Goal: Task Accomplishment & Management: Complete application form

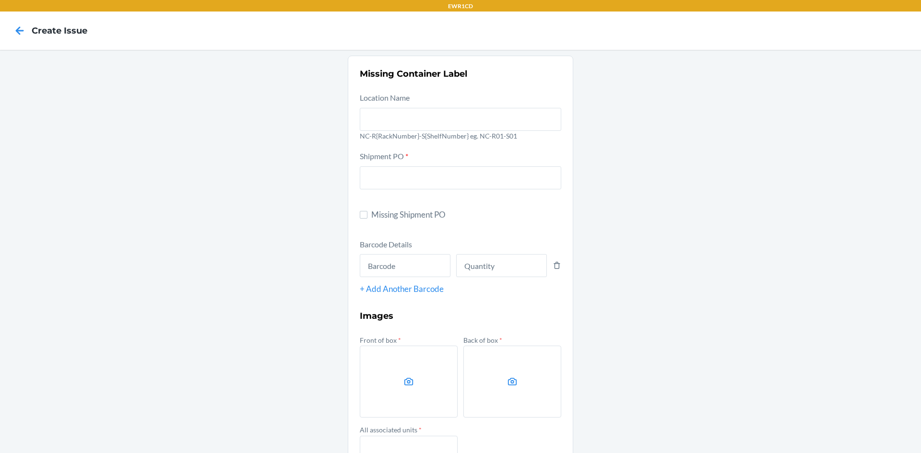
click at [390, 213] on span "Missing Shipment PO" at bounding box center [466, 215] width 190 height 12
click at [368, 213] on input "Missing Shipment PO" at bounding box center [364, 215] width 8 height 8
checkbox input "true"
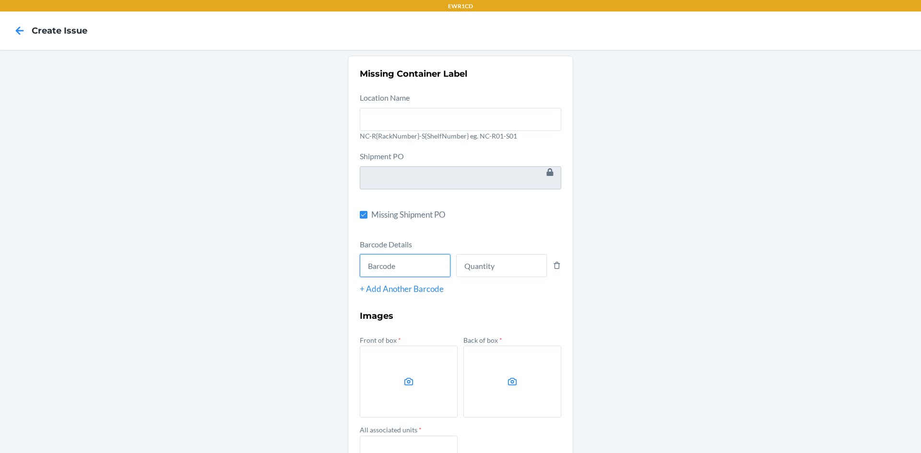
click at [386, 266] on input "text" at bounding box center [405, 265] width 91 height 23
type input "INB00218591"
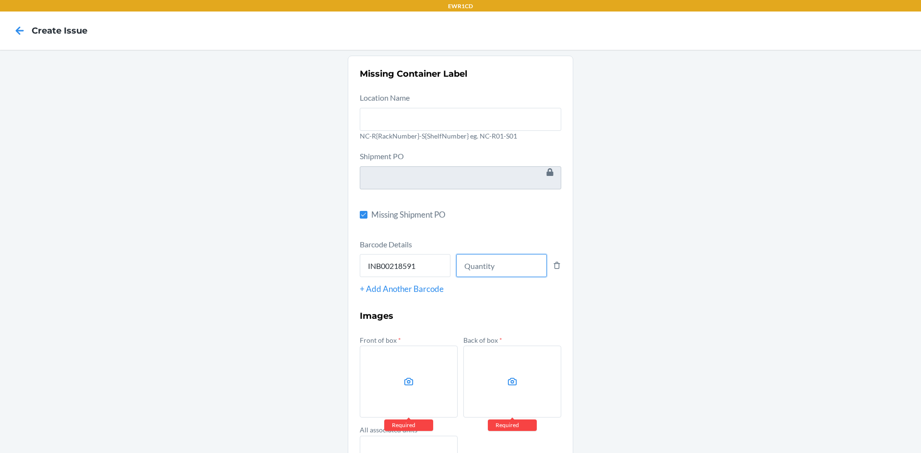
click at [498, 274] on input "number" at bounding box center [501, 265] width 91 height 23
type input "57"
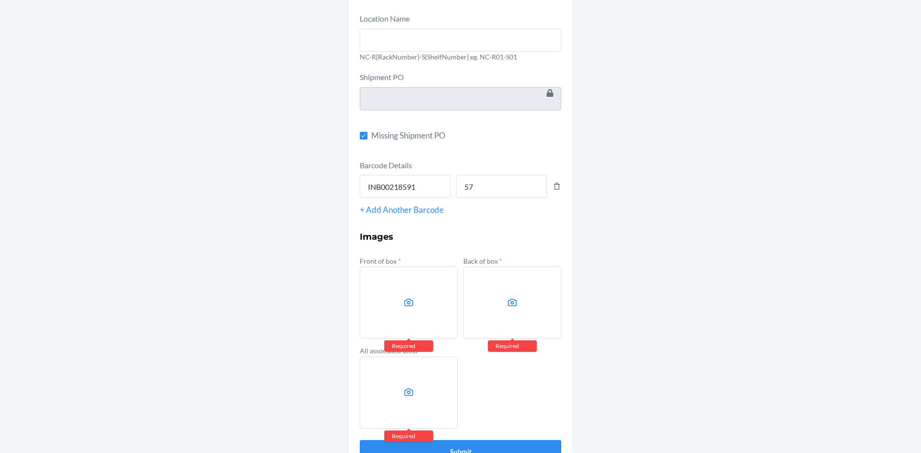
scroll to position [96, 0]
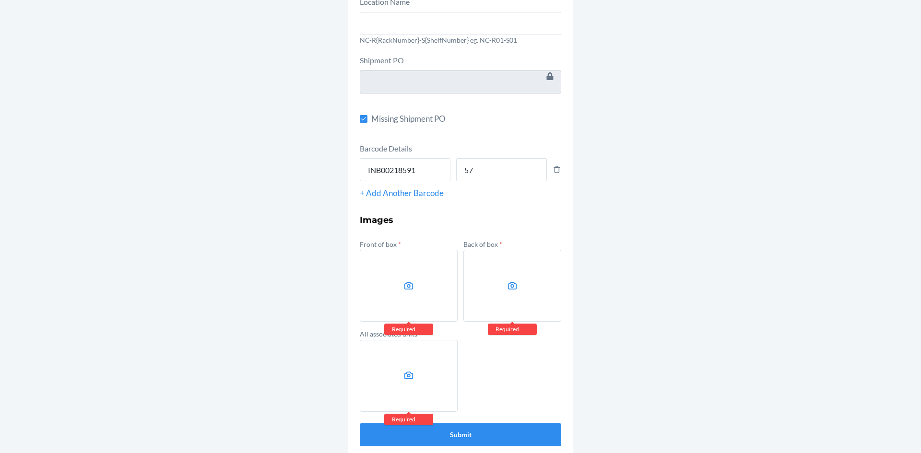
click at [439, 283] on label at bounding box center [409, 286] width 98 height 72
click at [0, 0] on input "file" at bounding box center [0, 0] width 0 height 0
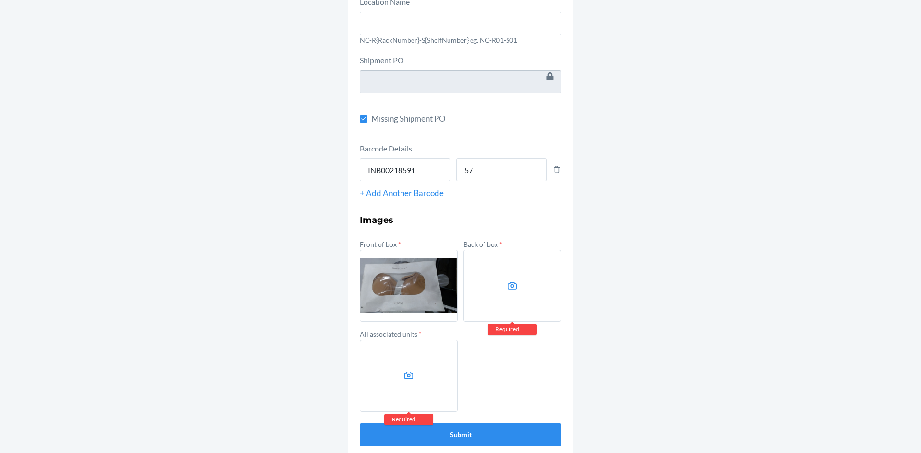
click at [502, 282] on label at bounding box center [513, 286] width 98 height 72
click at [0, 0] on input "file" at bounding box center [0, 0] width 0 height 0
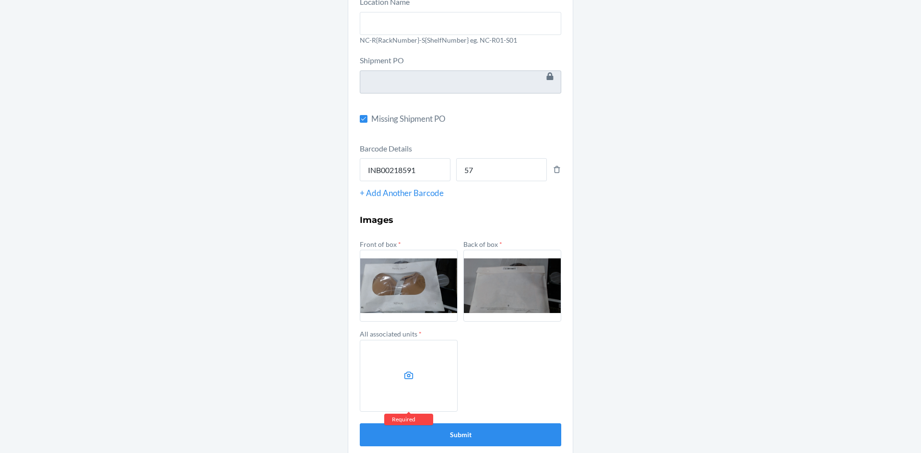
click at [393, 360] on label at bounding box center [409, 376] width 98 height 72
click at [0, 0] on input "file" at bounding box center [0, 0] width 0 height 0
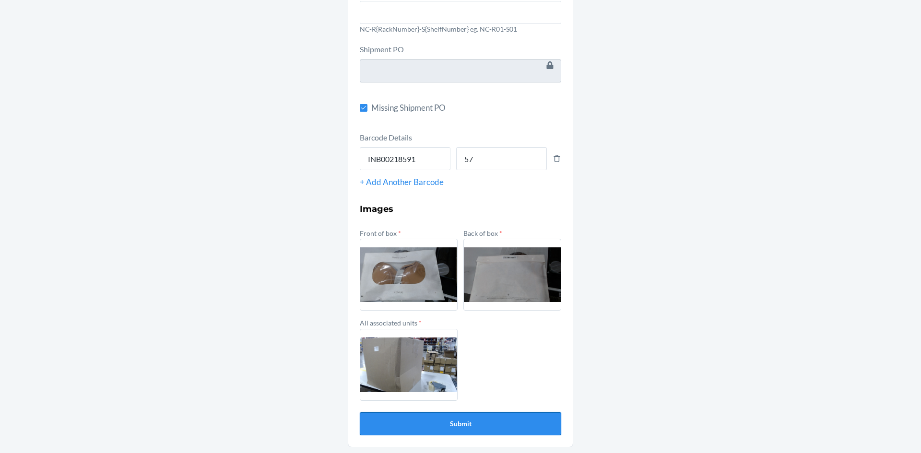
click at [465, 420] on button "Submit" at bounding box center [461, 424] width 202 height 23
click at [443, 426] on button "Submit" at bounding box center [461, 424] width 202 height 23
click at [417, 155] on input "INB00218591" at bounding box center [405, 158] width 91 height 23
type input "6936555836556"
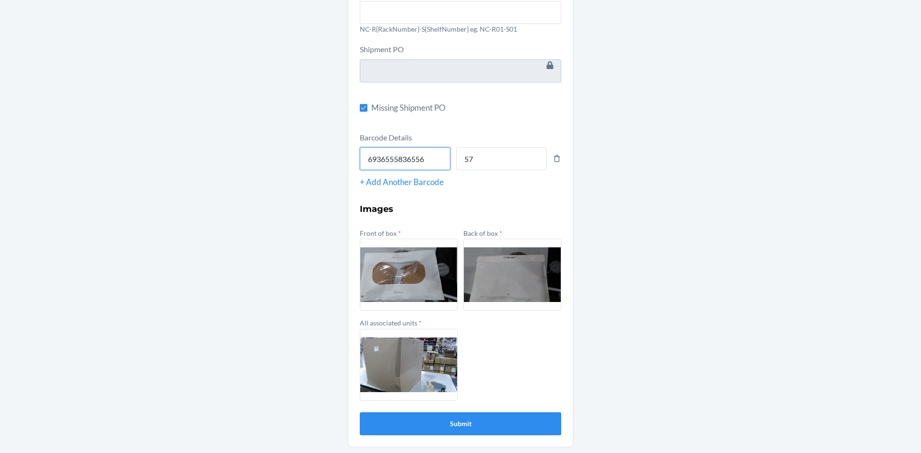
click at [360, 413] on button "Submit" at bounding box center [461, 424] width 202 height 23
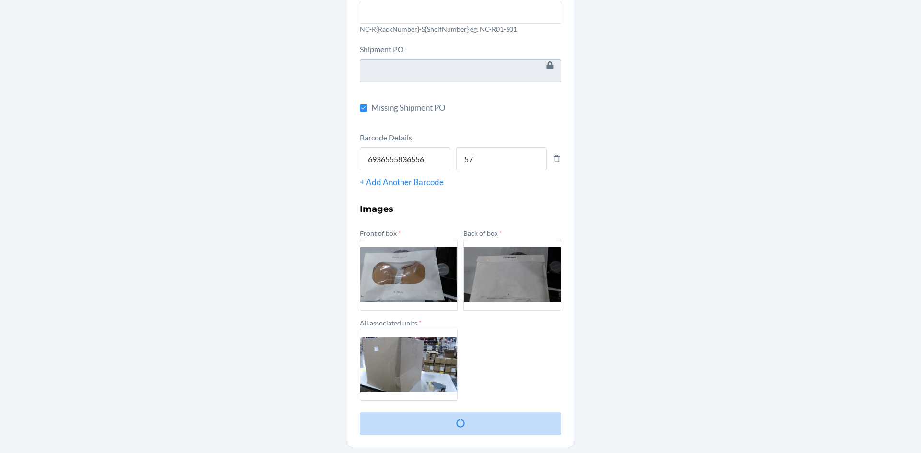
scroll to position [0, 0]
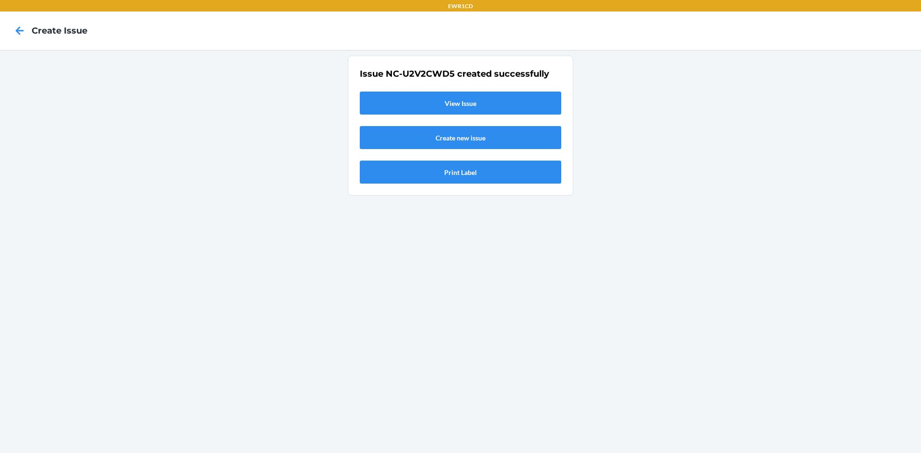
click at [447, 100] on link "View Issue" at bounding box center [461, 103] width 202 height 23
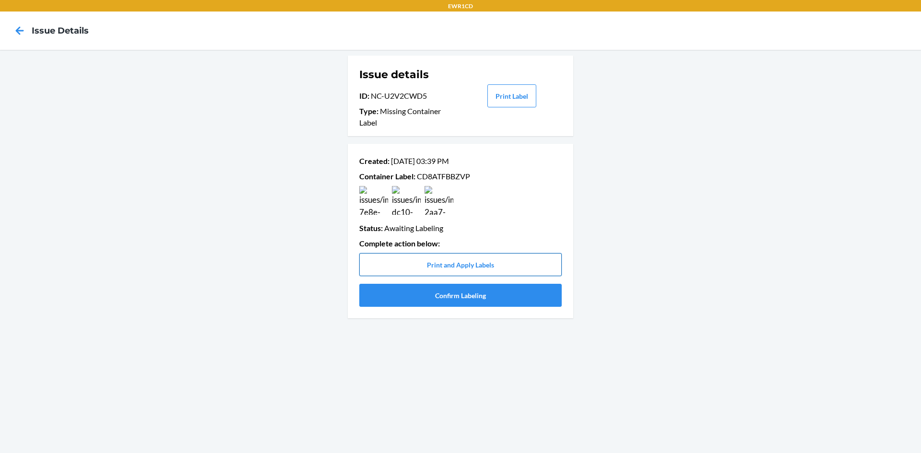
click at [477, 265] on button "Print and Apply Labels" at bounding box center [460, 264] width 203 height 23
click at [424, 259] on button "Print and Apply Labels" at bounding box center [460, 264] width 203 height 23
click at [465, 264] on button "Print and Apply Labels" at bounding box center [460, 264] width 203 height 23
click at [466, 300] on button "Confirm Labeling" at bounding box center [460, 295] width 203 height 23
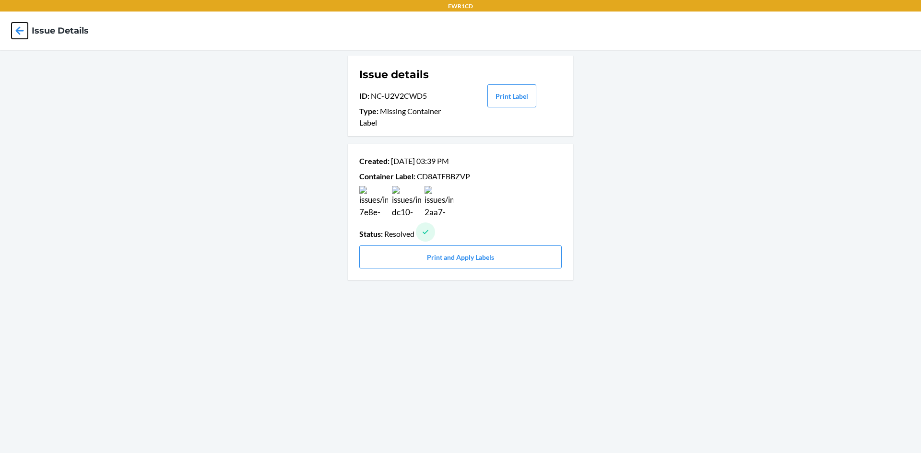
click at [19, 35] on icon at bounding box center [20, 31] width 16 height 16
